Goal: Information Seeking & Learning: Learn about a topic

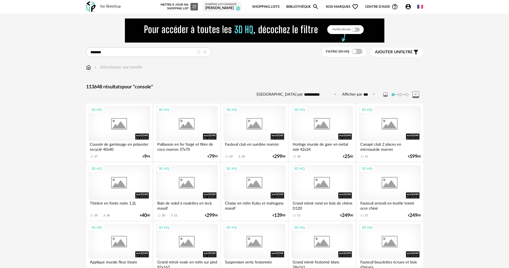
type input "*******"
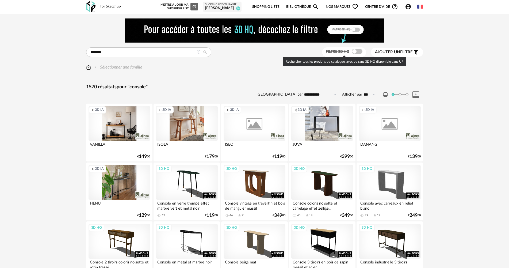
click at [354, 52] on span at bounding box center [357, 51] width 11 height 5
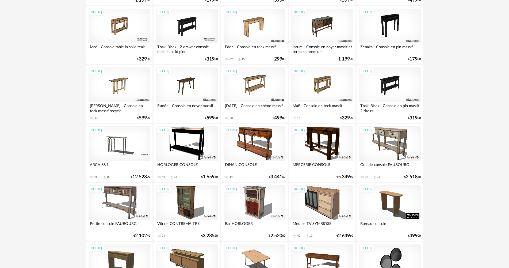
scroll to position [589, 0]
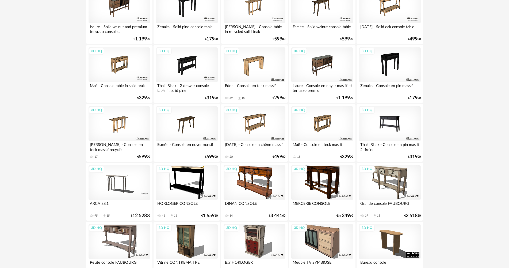
click at [404, 122] on div "3D HQ" at bounding box center [390, 123] width 62 height 35
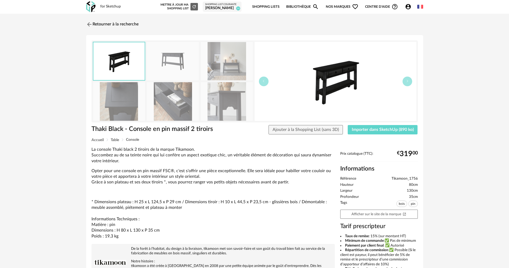
click at [180, 71] on img at bounding box center [173, 61] width 52 height 38
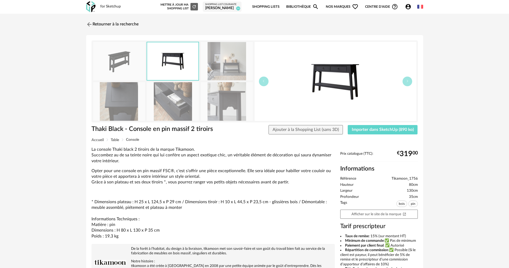
click at [208, 68] on img at bounding box center [227, 61] width 52 height 38
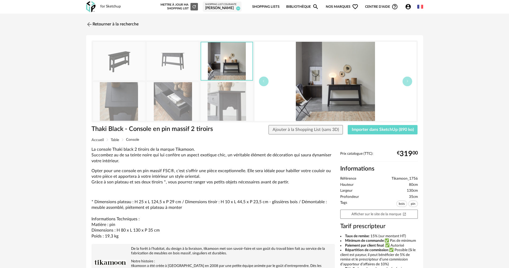
click at [209, 100] on img at bounding box center [227, 101] width 52 height 38
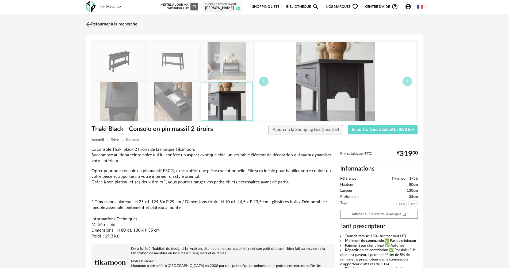
click at [105, 26] on link "Retourner à la recherche" at bounding box center [111, 24] width 52 height 12
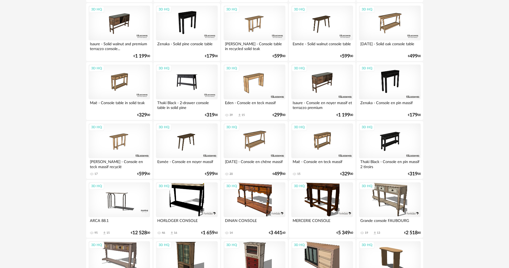
scroll to position [562, 0]
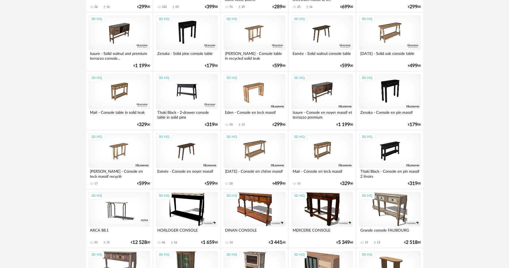
click at [203, 96] on div "3D HQ" at bounding box center [187, 91] width 62 height 35
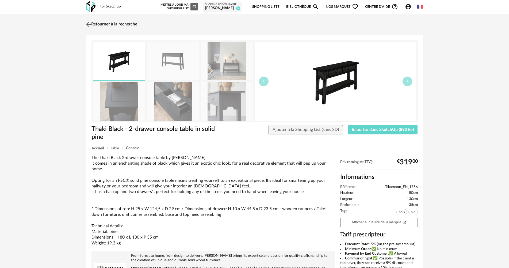
click at [93, 22] on link "Retourner à la recherche" at bounding box center [111, 24] width 52 height 12
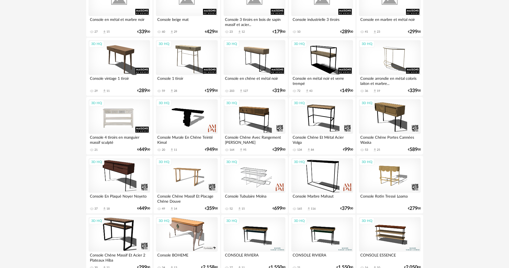
scroll to position [161, 0]
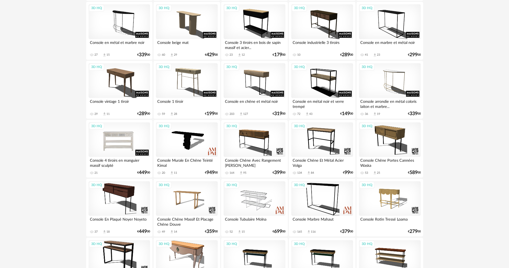
click at [124, 126] on div "3D HQ" at bounding box center [120, 139] width 62 height 35
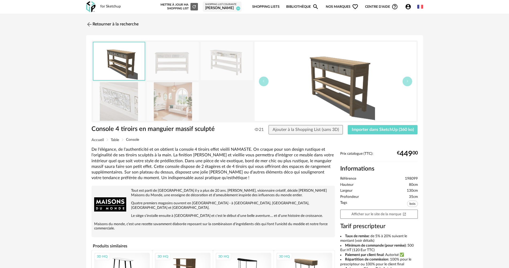
click at [186, 108] on img at bounding box center [173, 101] width 52 height 38
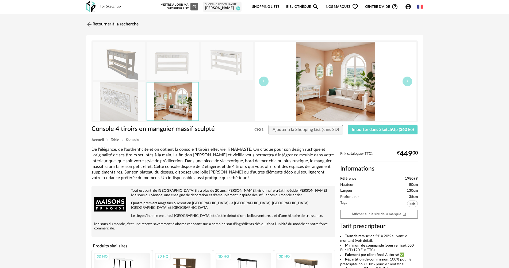
click at [180, 67] on img at bounding box center [173, 61] width 52 height 38
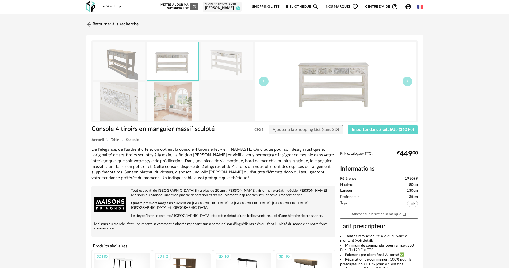
click at [212, 67] on img at bounding box center [227, 61] width 52 height 38
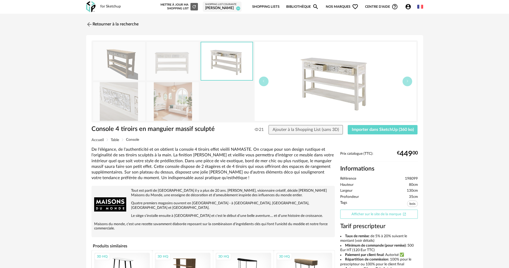
click at [376, 216] on link "Afficher sur le site de la marque Open In New icon" at bounding box center [379, 213] width 78 height 9
click at [350, 215] on link "Afficher sur le site de la marque Open In New icon" at bounding box center [379, 213] width 78 height 9
click at [117, 23] on link "Retourner à la recherche" at bounding box center [111, 24] width 52 height 12
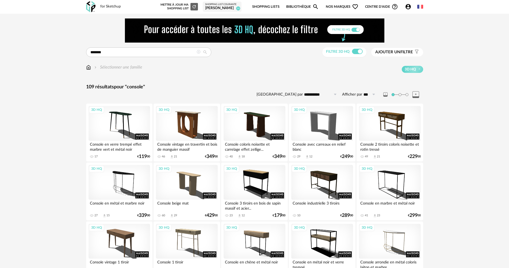
click at [410, 7] on icon "Account Circle icon" at bounding box center [408, 6] width 5 height 5
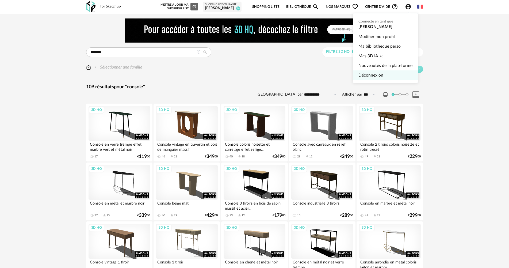
click at [390, 73] on link "Déconnexion" at bounding box center [385, 75] width 54 height 10
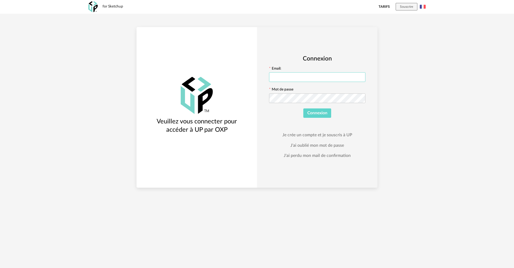
click at [293, 77] on input "text" at bounding box center [317, 77] width 96 height 10
paste input "**********"
type input "**********"
click at [313, 111] on span "Connexion" at bounding box center [317, 113] width 20 height 4
